Goal: Task Accomplishment & Management: Complete application form

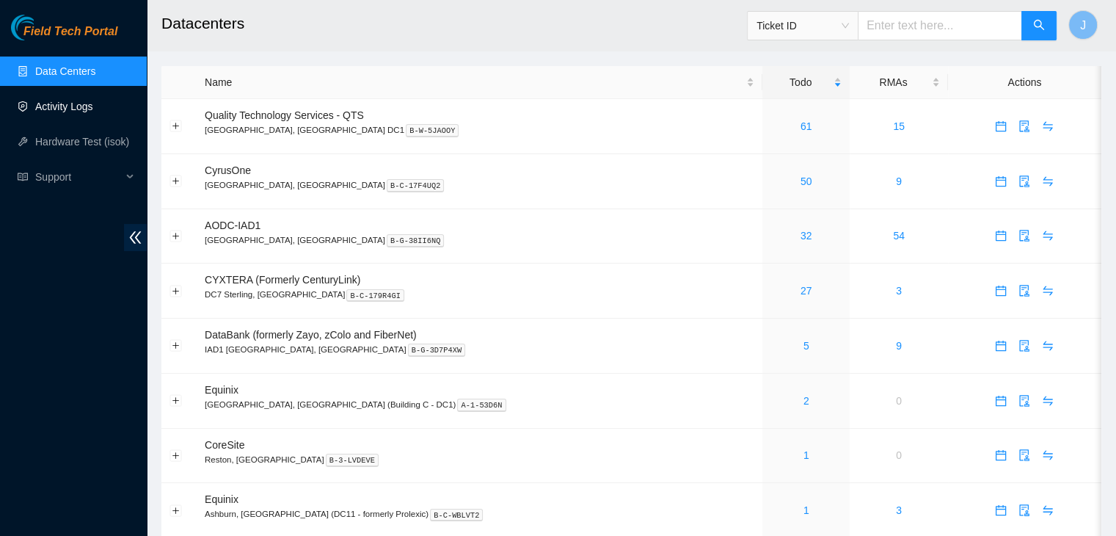
click at [59, 101] on link "Activity Logs" at bounding box center [64, 107] width 58 height 12
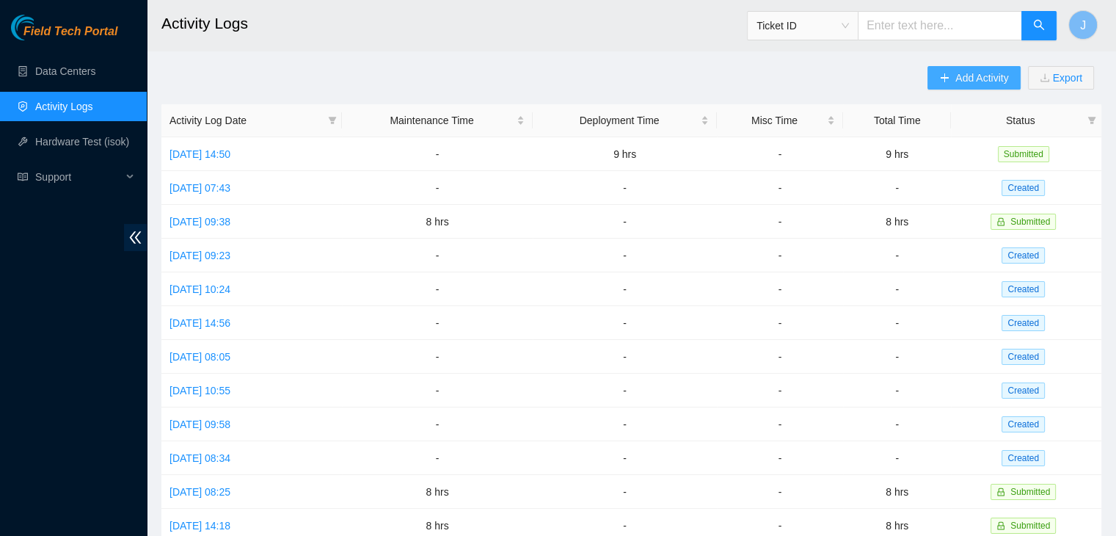
click at [980, 84] on span "Add Activity" at bounding box center [981, 78] width 53 height 16
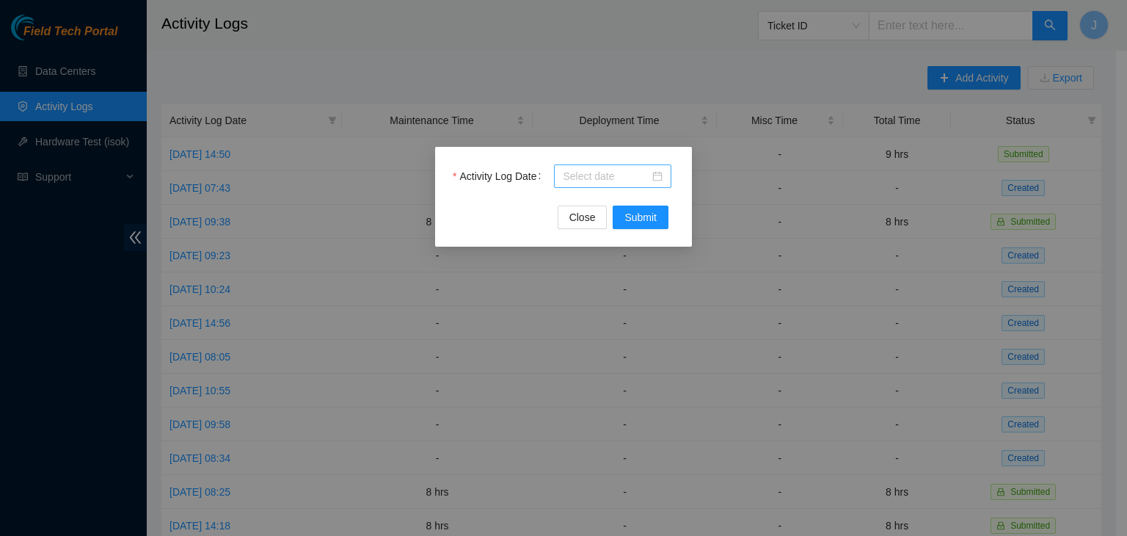
click at [591, 172] on input "Activity Log Date" at bounding box center [606, 176] width 87 height 16
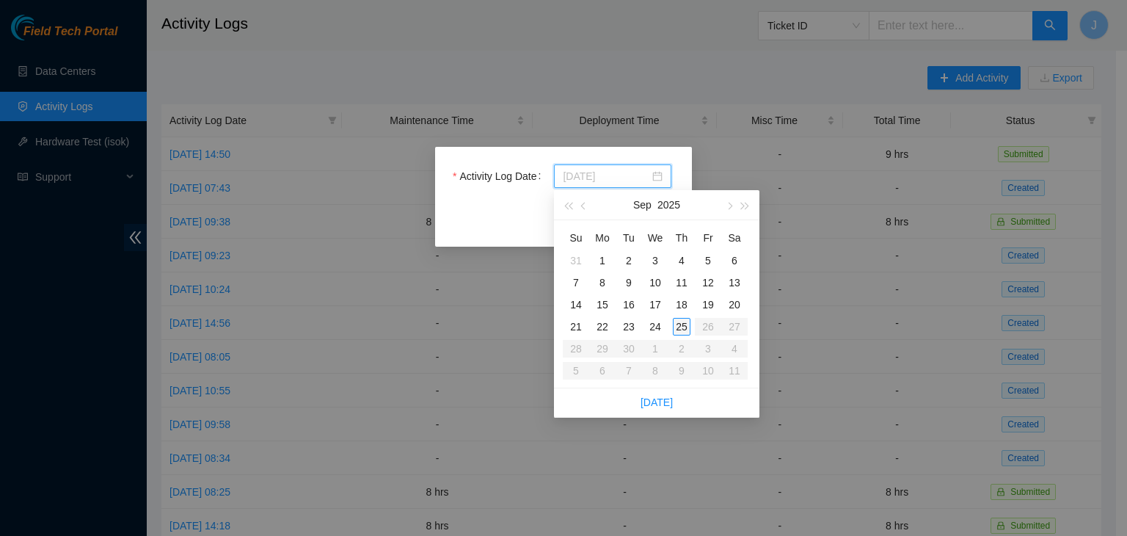
type input "[DATE]"
click at [680, 329] on div "25" at bounding box center [682, 327] width 18 height 18
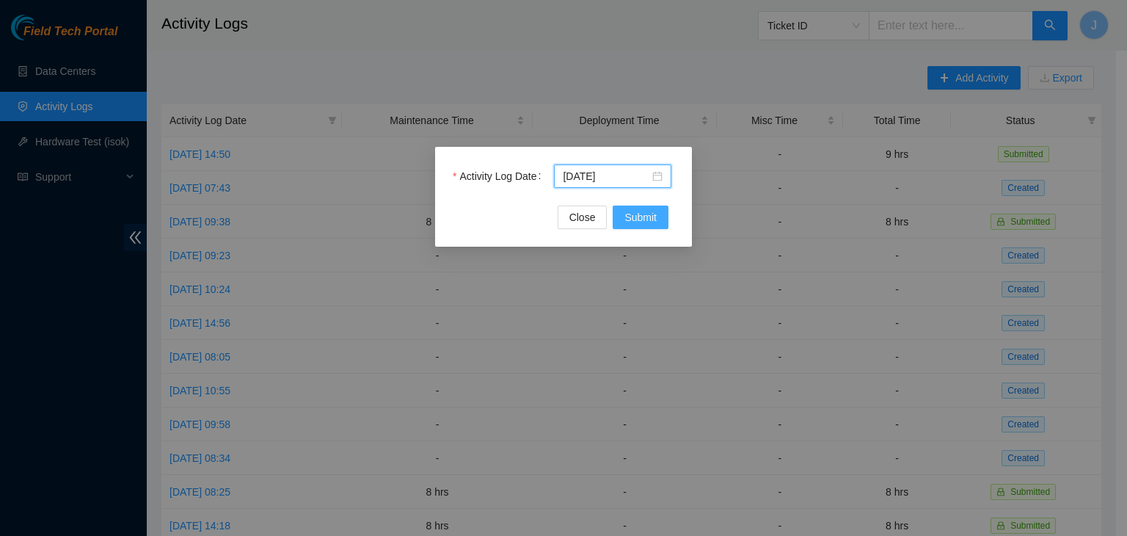
click at [646, 227] on button "Submit" at bounding box center [641, 216] width 56 height 23
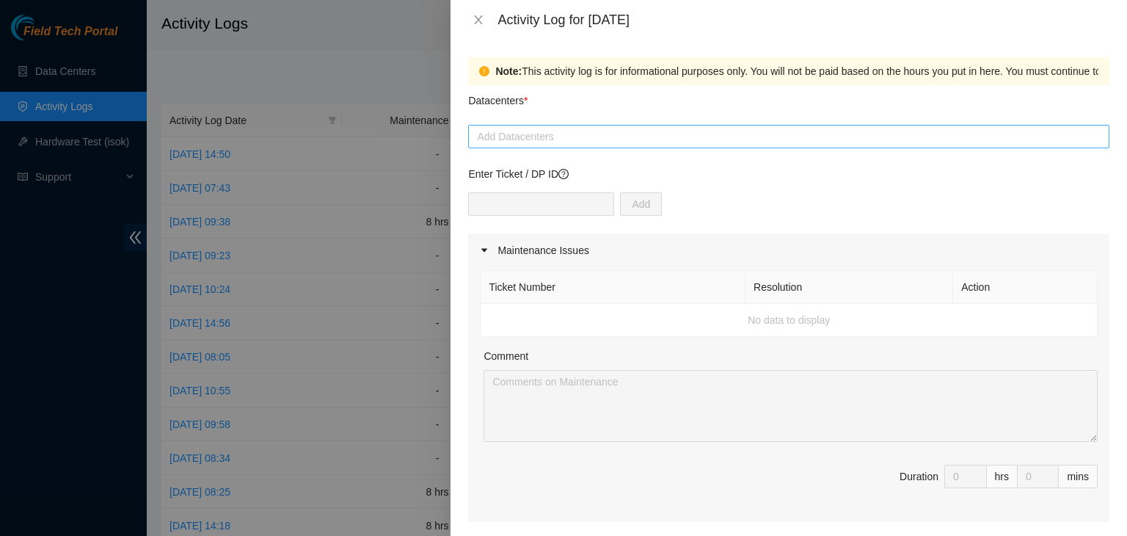
click at [548, 136] on div at bounding box center [789, 137] width 634 height 18
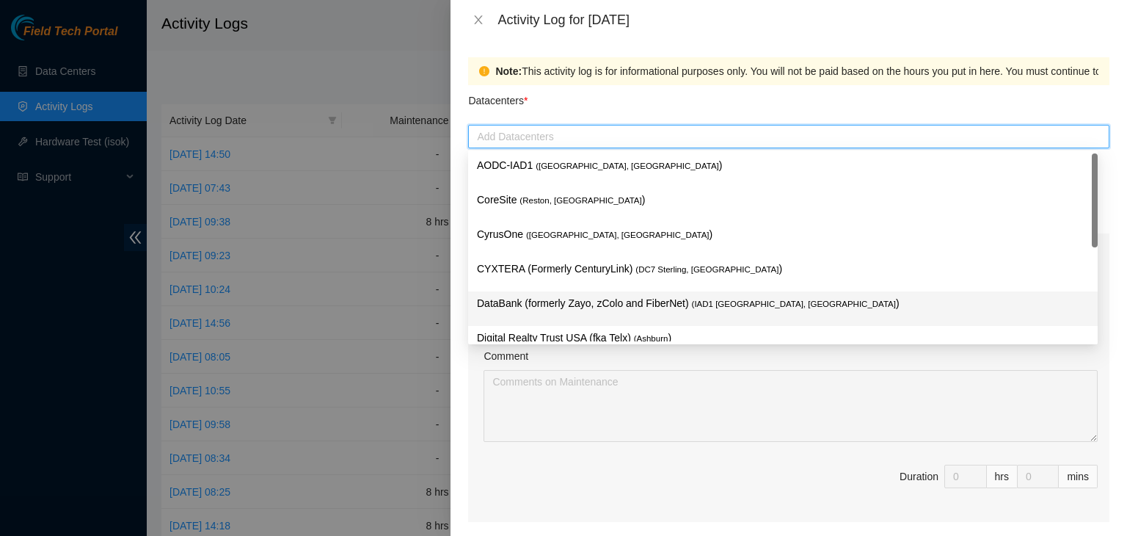
click at [541, 304] on p "DataBank (formerly Zayo, zColo and FiberNet) ( IAD1 [GEOGRAPHIC_DATA], [GEOGRAP…" at bounding box center [783, 303] width 612 height 17
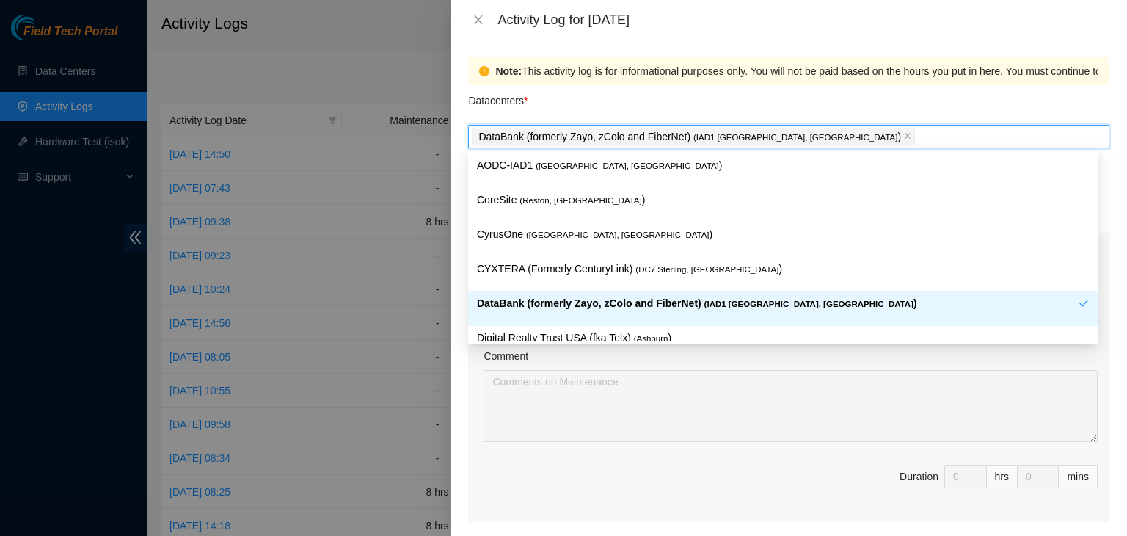
click at [523, 309] on p "DataBank (formerly Zayo, zColo and FiberNet) ( IAD1 [GEOGRAPHIC_DATA], [GEOGRAP…" at bounding box center [778, 303] width 602 height 17
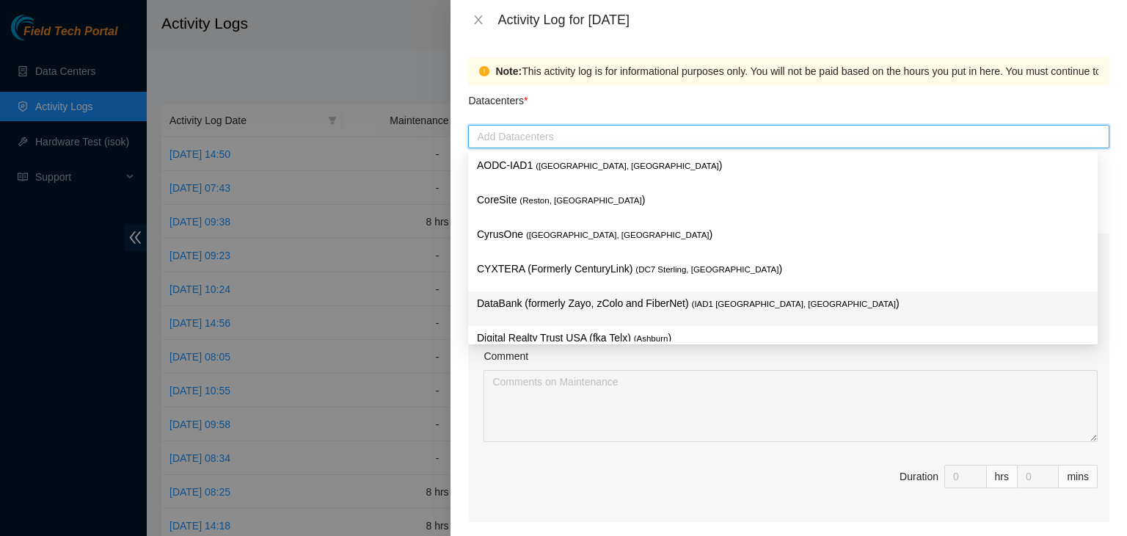
click at [523, 309] on p "DataBank (formerly Zayo, zColo and FiberNet) ( IAD1 [GEOGRAPHIC_DATA], [GEOGRAP…" at bounding box center [783, 303] width 612 height 17
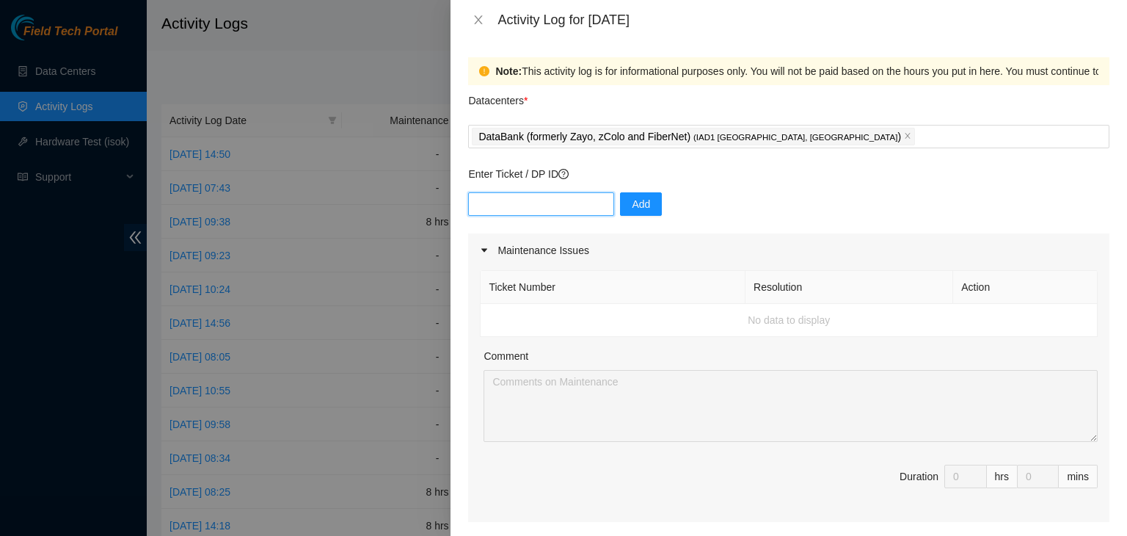
click at [569, 205] on input "text" at bounding box center [541, 203] width 146 height 23
type input "DP81248"
click at [620, 199] on button "Add" at bounding box center [641, 203] width 42 height 23
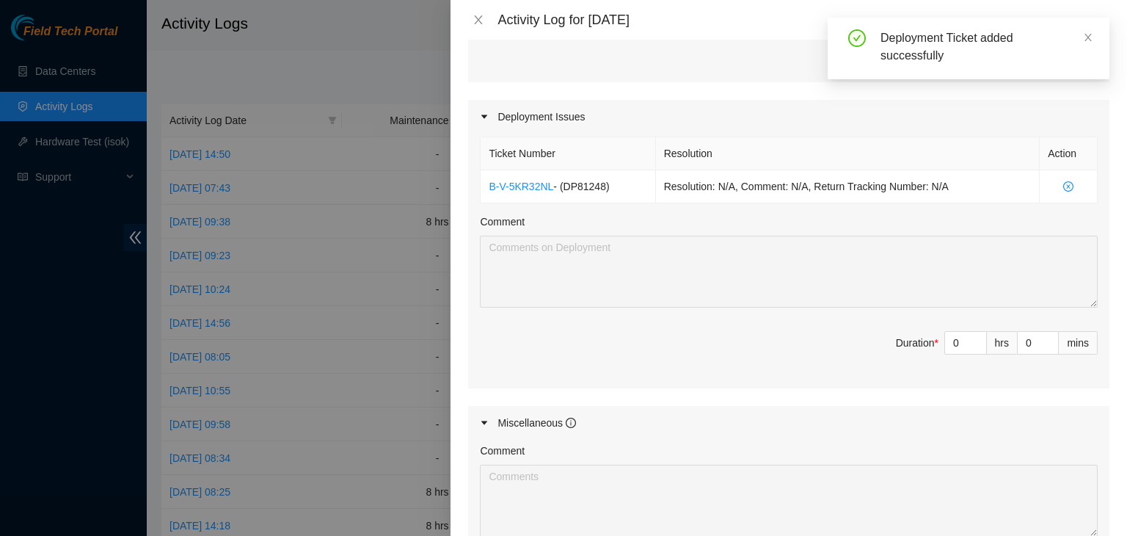
scroll to position [439, 0]
type input "1"
click at [970, 333] on span "Increase Value" at bounding box center [978, 338] width 16 height 13
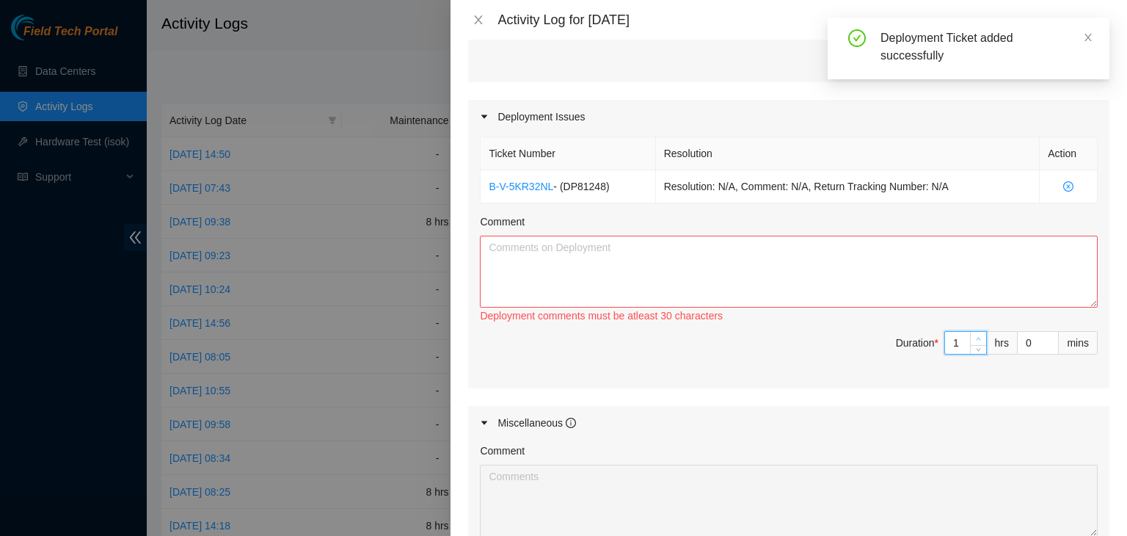
type input "0"
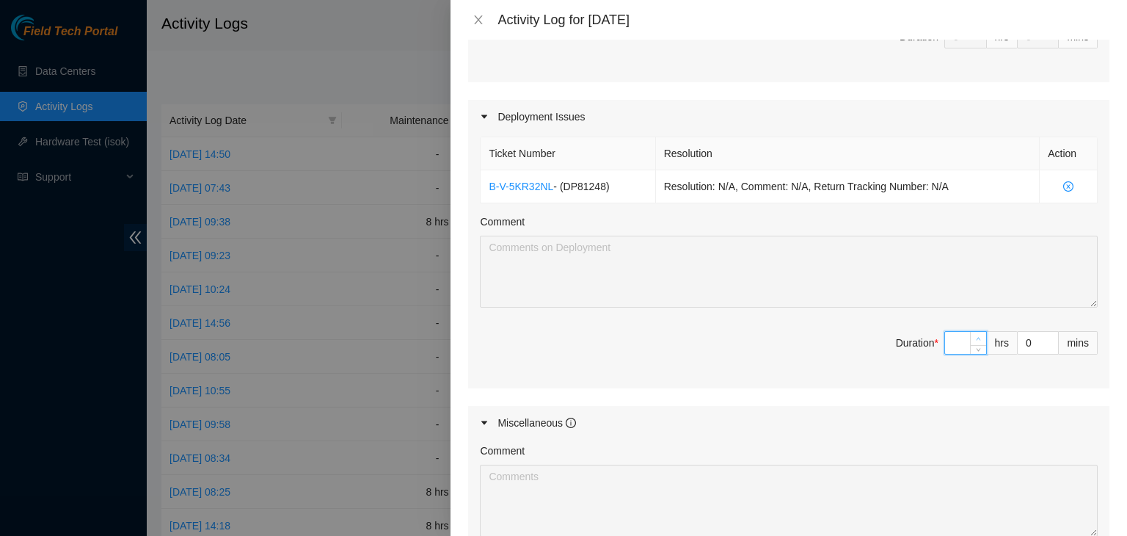
type input "8"
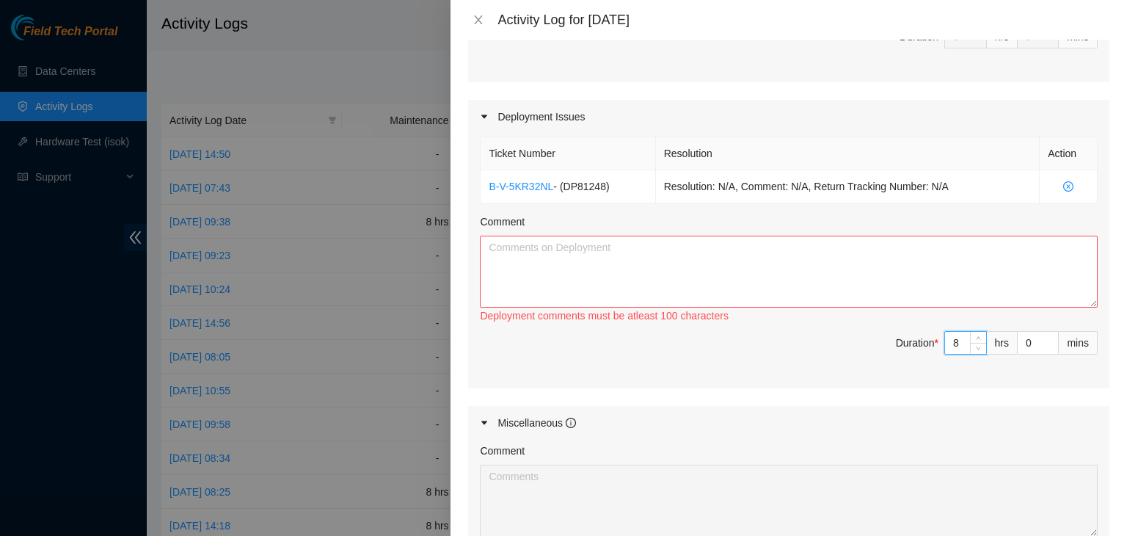
type input "8"
click at [902, 285] on textarea "Comment" at bounding box center [789, 271] width 618 height 72
paste textarea "-Scoped, cleaned, and patched all subrack fibers, however I accidentally braide…"
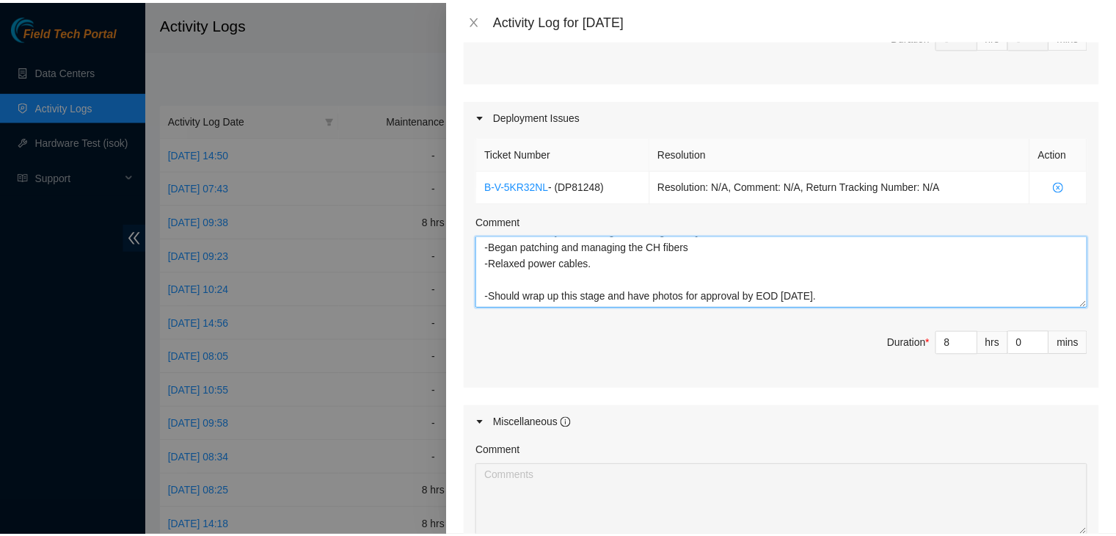
scroll to position [671, 0]
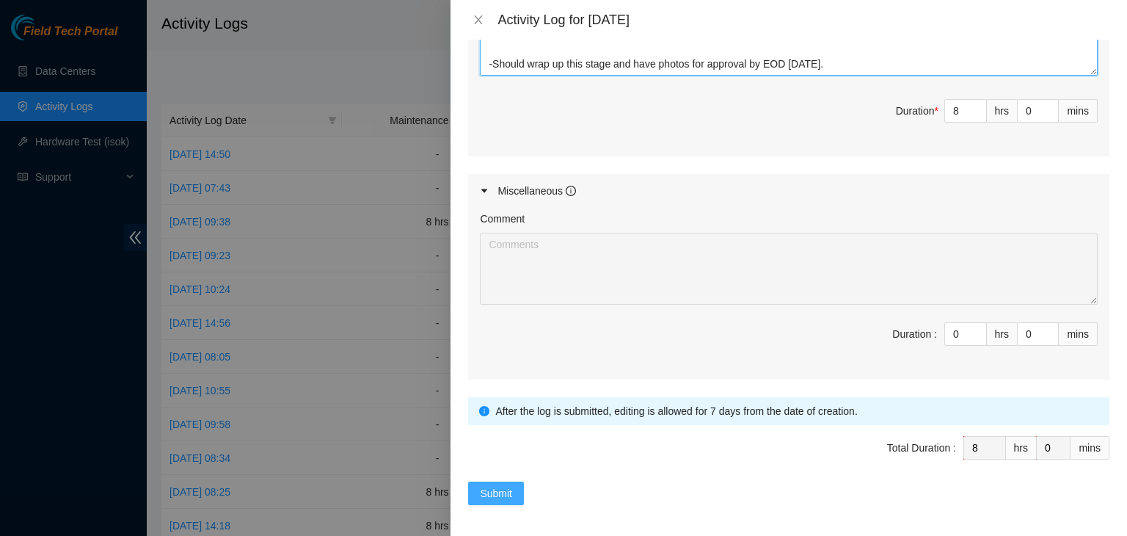
type textarea "-Scoped, cleaned, and patched all subrack fibers, however I accidentally braide…"
click at [506, 485] on span "Submit" at bounding box center [496, 493] width 32 height 16
